Goal: Information Seeking & Learning: Learn about a topic

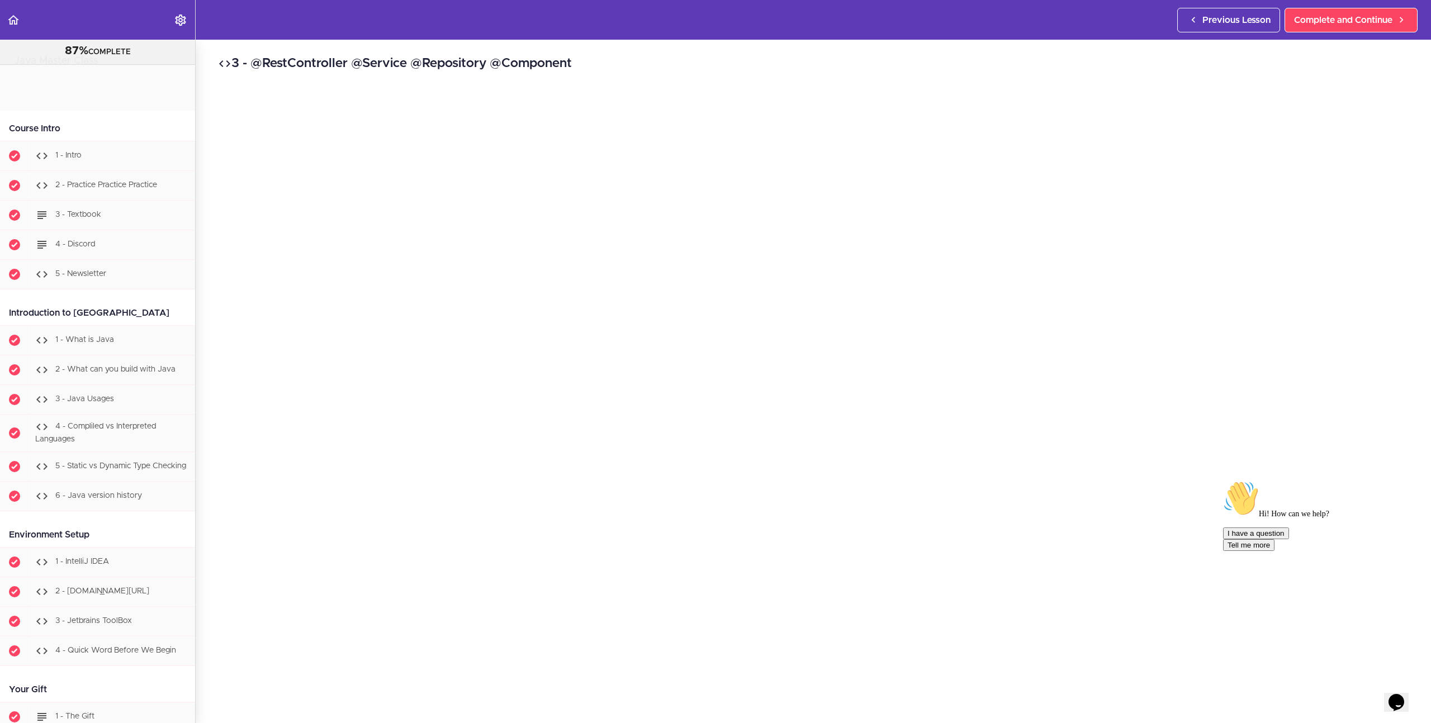
scroll to position [11812, 0]
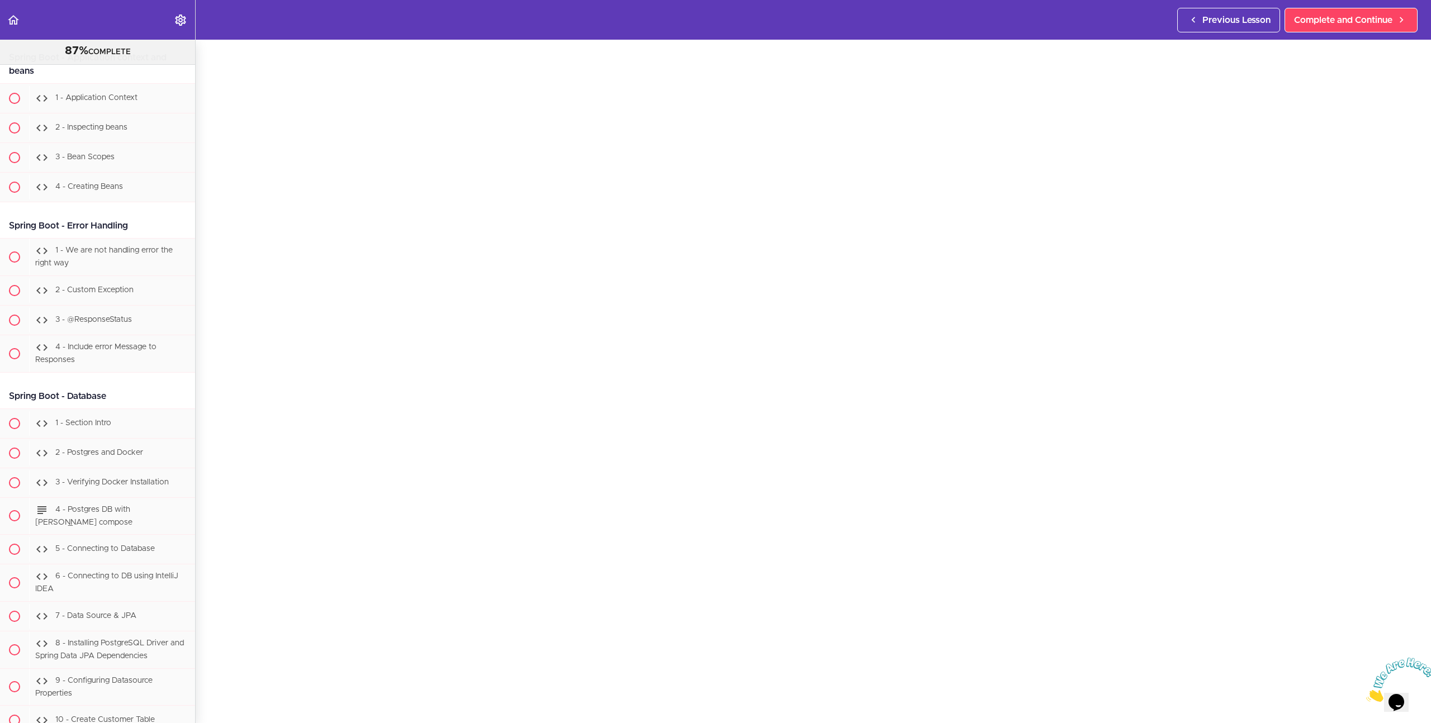
click at [210, 365] on div "3 - @RestController @Service @Repository @Component Complete and Continue 1 - F…" at bounding box center [813, 329] width 1235 height 683
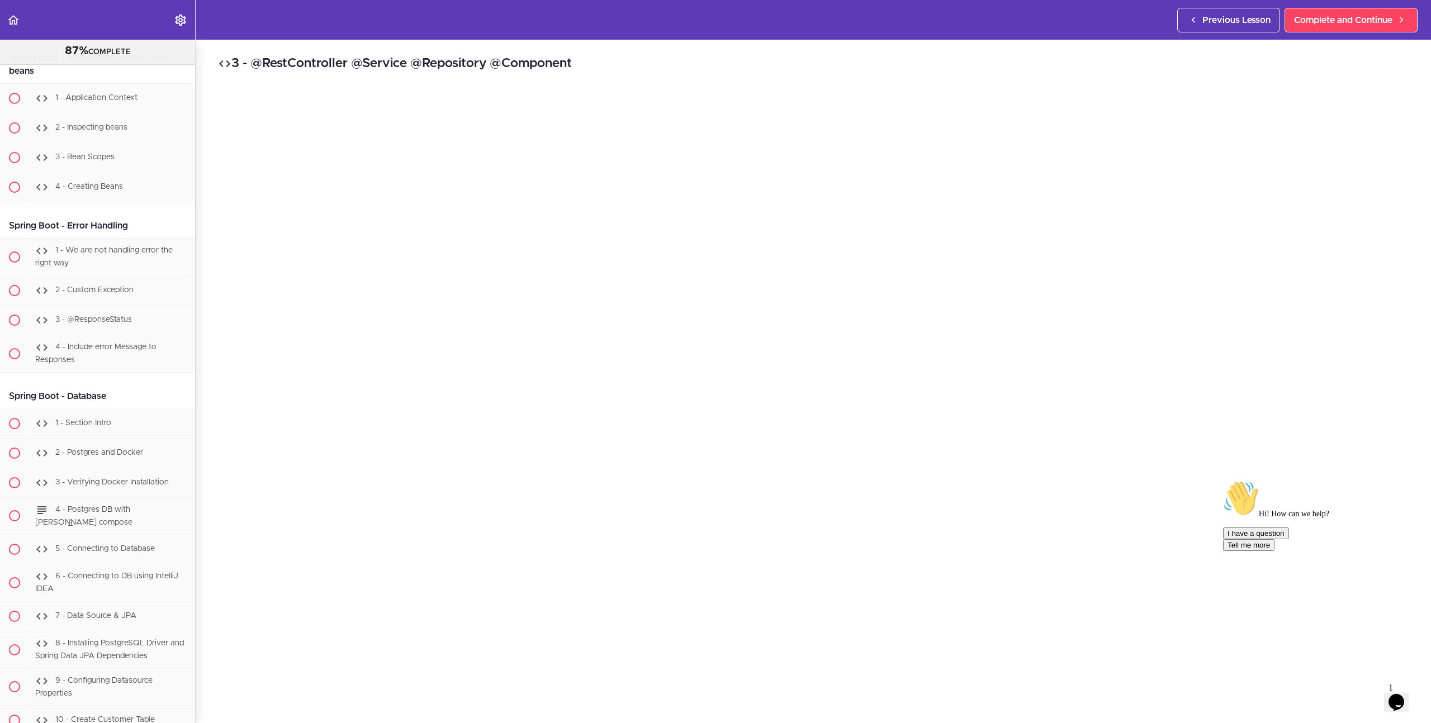
scroll to position [67, 0]
click at [1296, 551] on div "I have a question Tell me more" at bounding box center [1323, 539] width 201 height 23
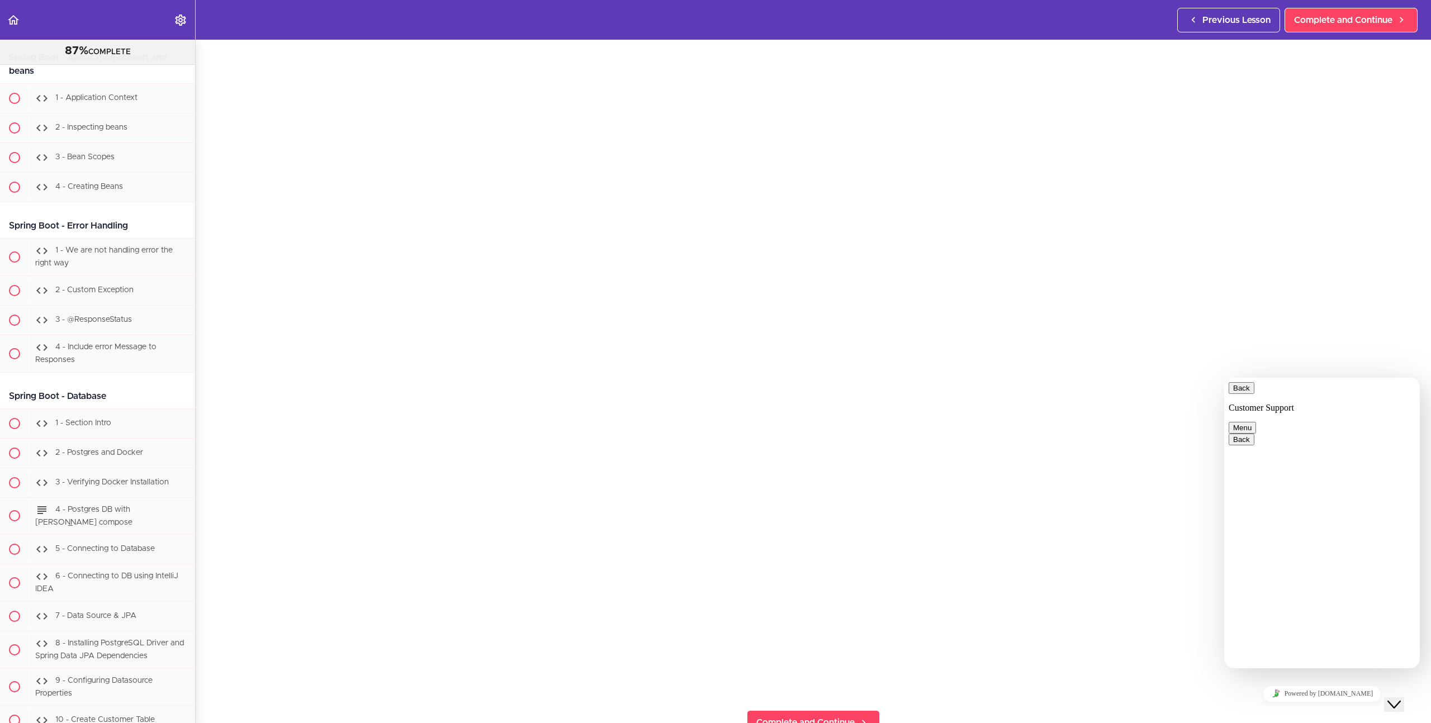
click at [1241, 391] on button "Back" at bounding box center [1241, 388] width 26 height 12
click at [1397, 698] on icon "Close Chat This icon closes the chat window." at bounding box center [1393, 704] width 13 height 13
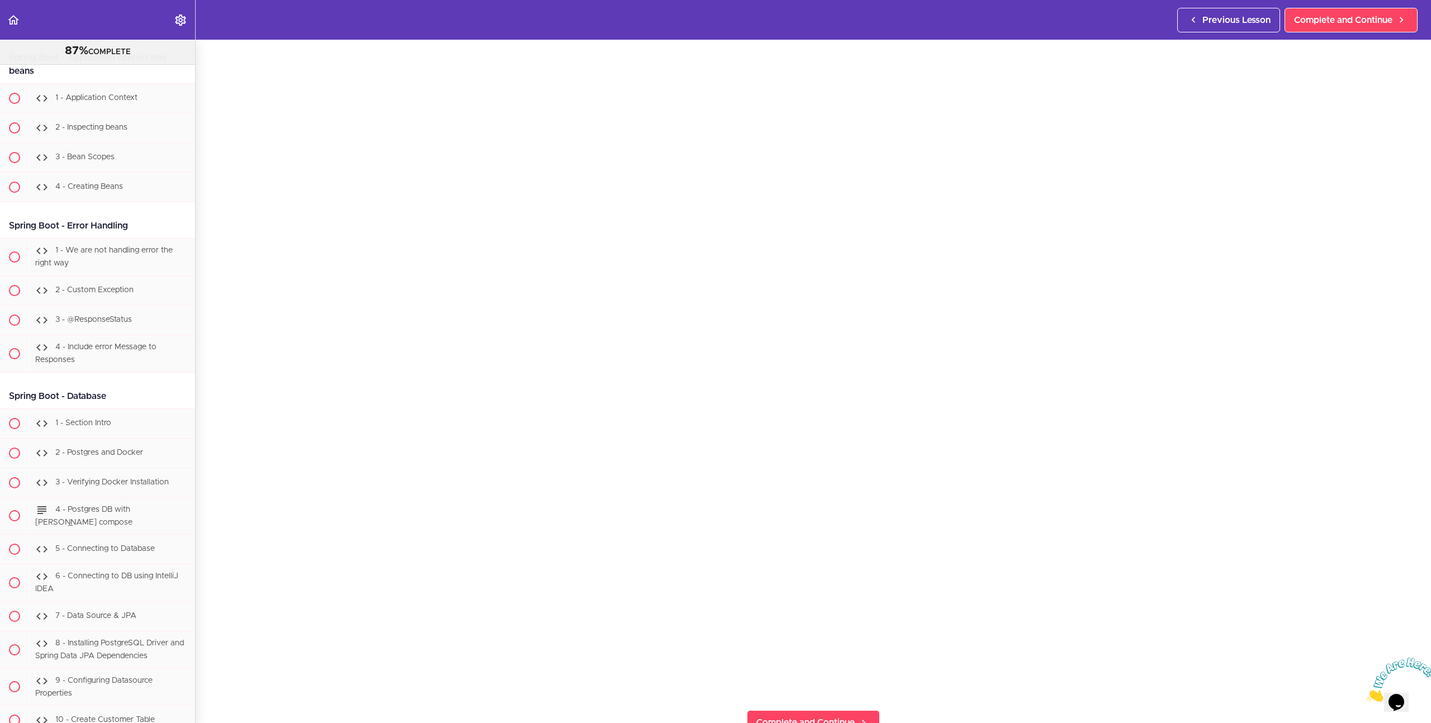
click at [1366, 694] on icon "Close" at bounding box center [1366, 698] width 0 height 9
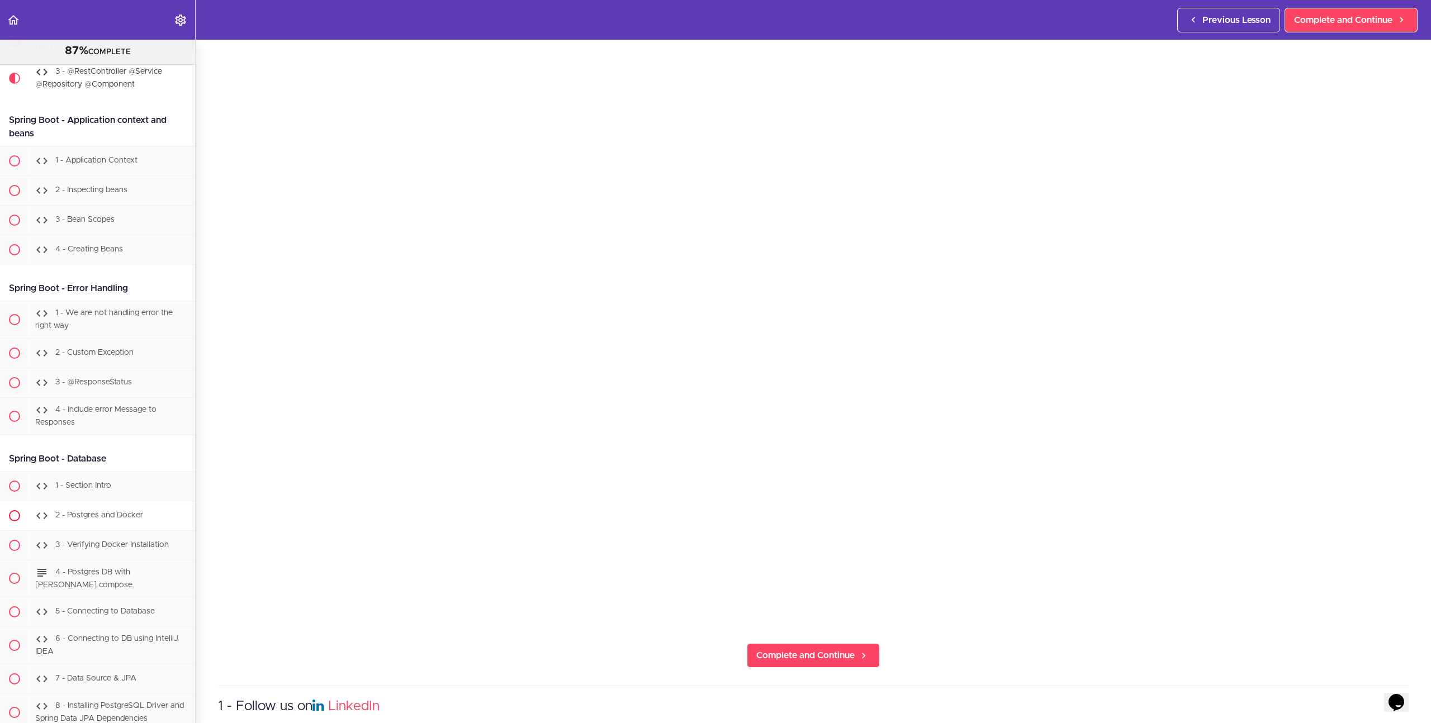
scroll to position [11745, 0]
click at [771, 657] on span "Complete and Continue" at bounding box center [805, 655] width 98 height 13
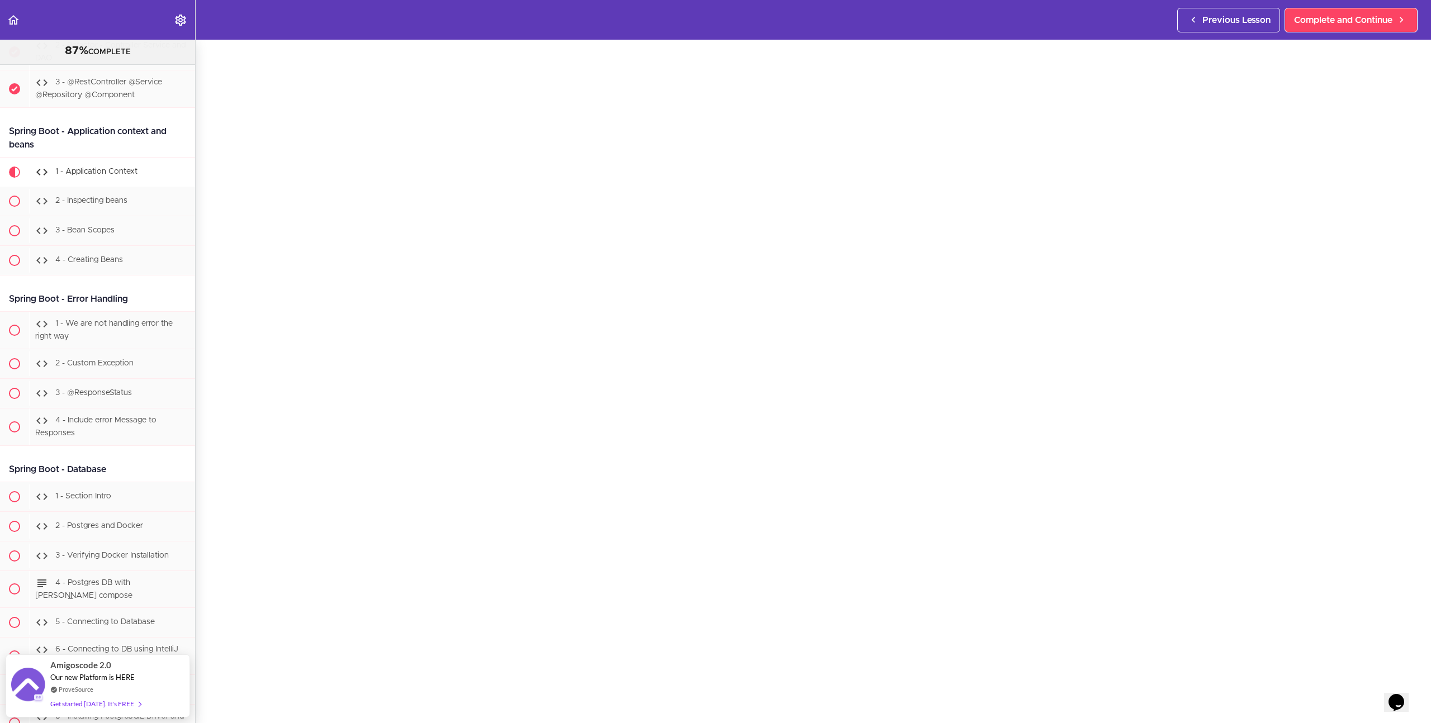
scroll to position [116, 0]
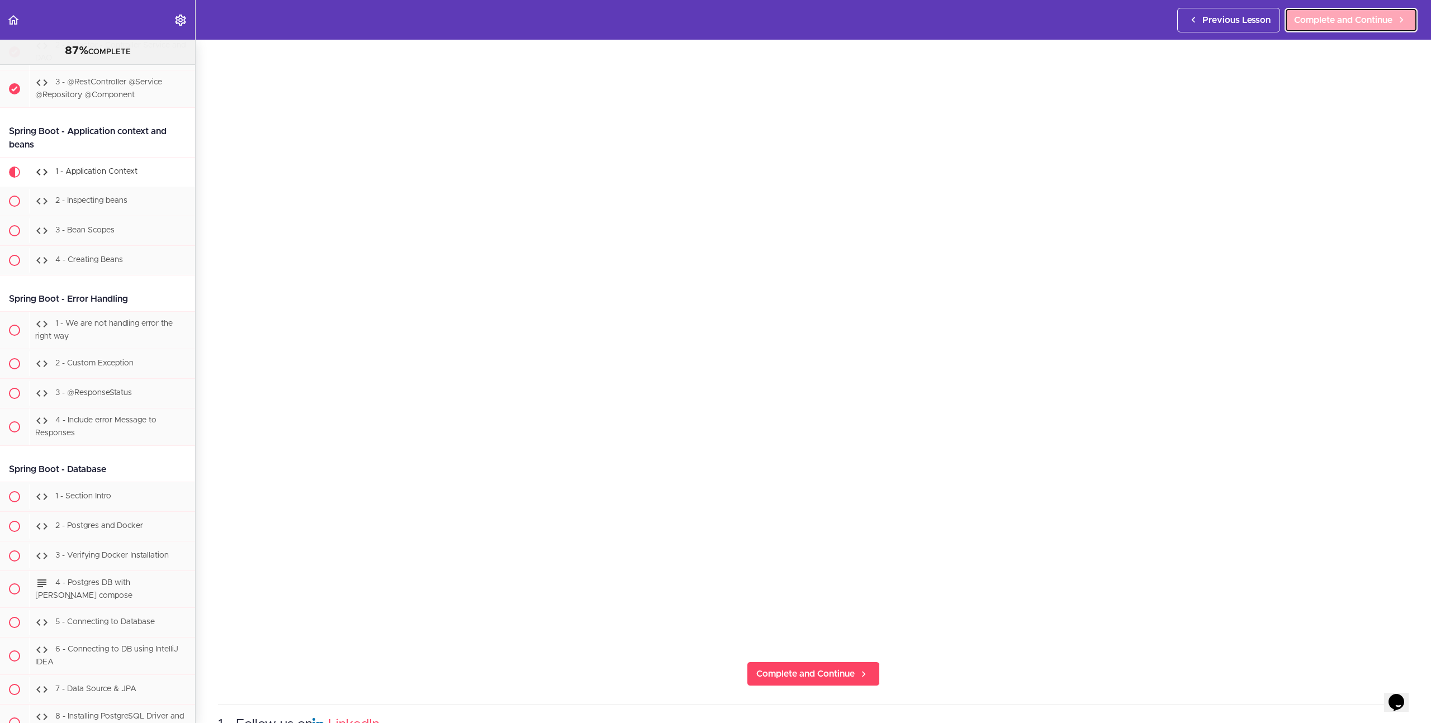
click at [1380, 19] on span "Complete and Continue" at bounding box center [1343, 19] width 98 height 13
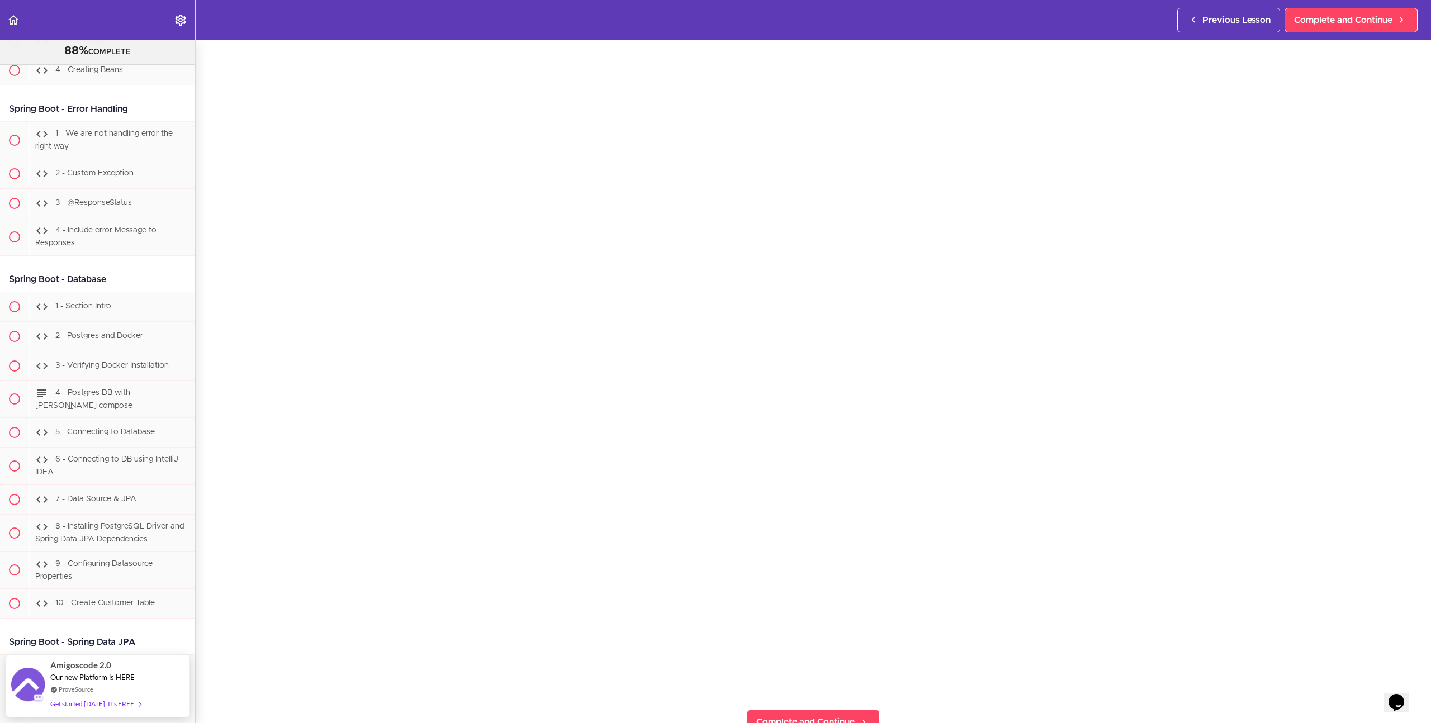
scroll to position [67, 0]
click at [1410, 601] on div "2 - Inspecting beans Complete and Continue 1 - Follow us on LinkedIn 2 - Subscr…" at bounding box center [813, 314] width 1235 height 683
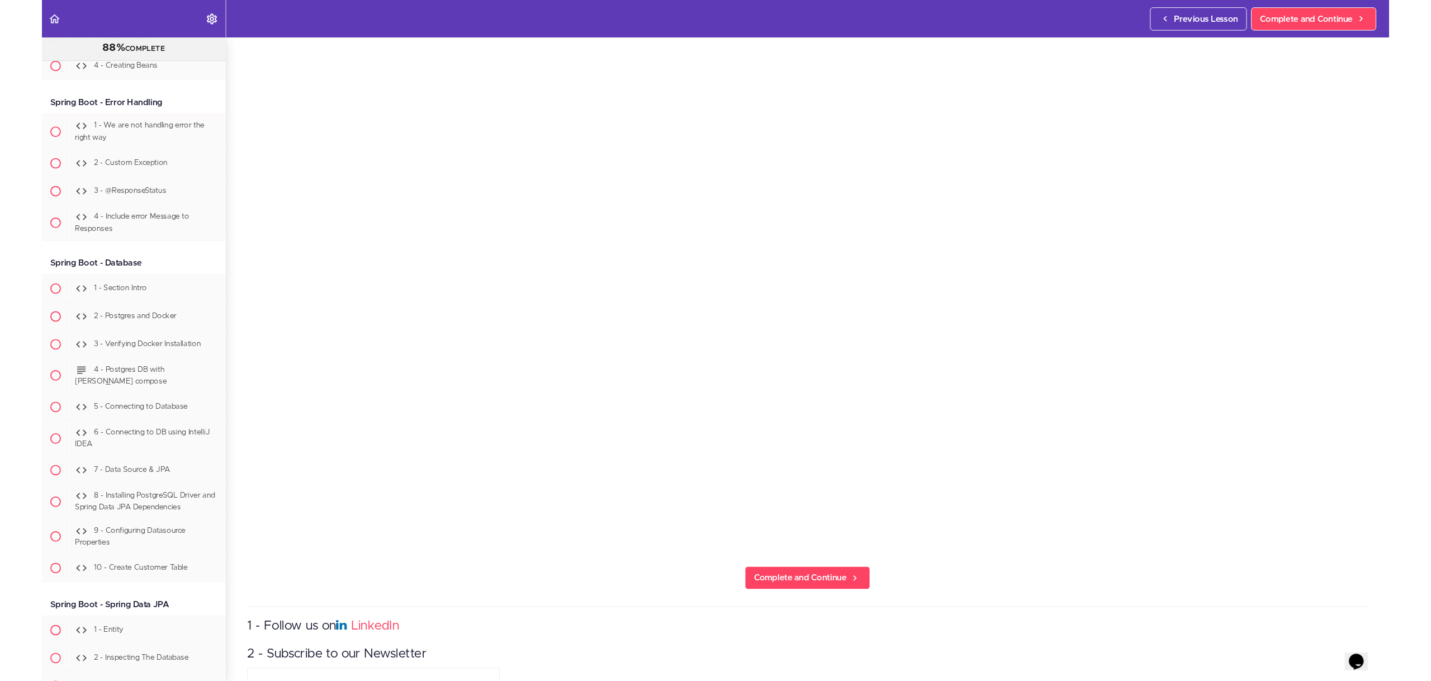
scroll to position [179, 0]
